Goal: Find contact information: Find contact information

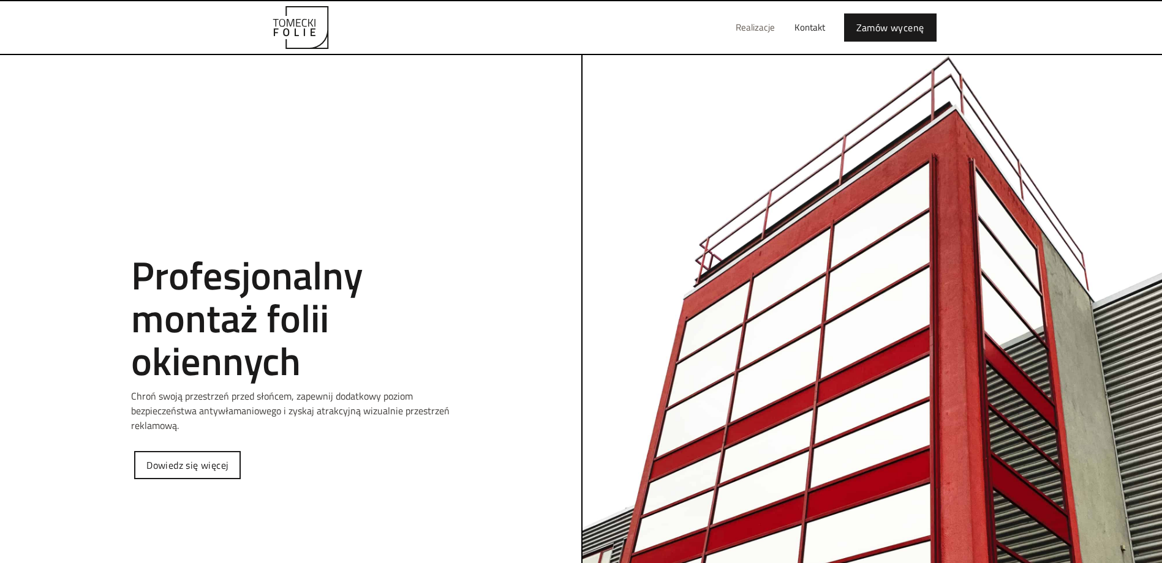
click at [754, 29] on link "Realizacje" at bounding box center [755, 27] width 59 height 39
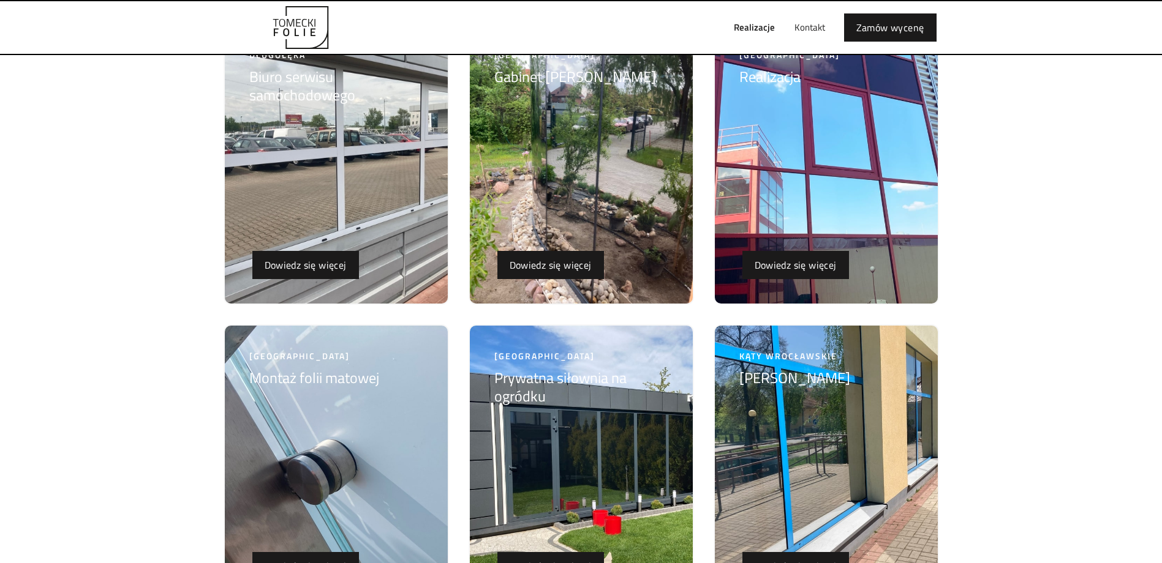
scroll to position [3446, 0]
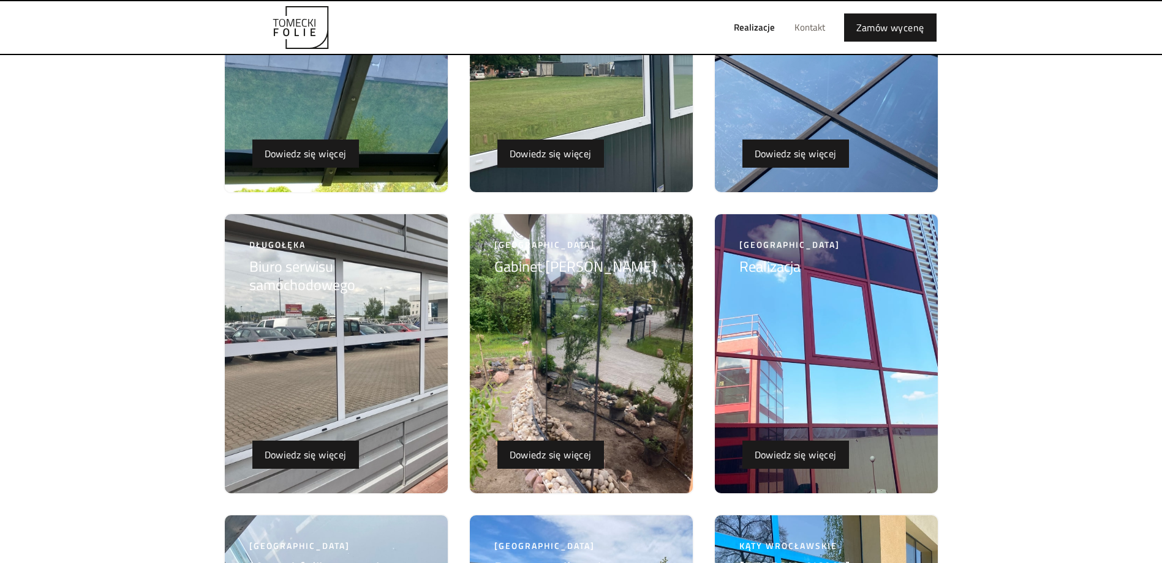
click at [810, 23] on link "Kontakt" at bounding box center [809, 27] width 50 height 39
